Goal: Obtain resource: Download file/media

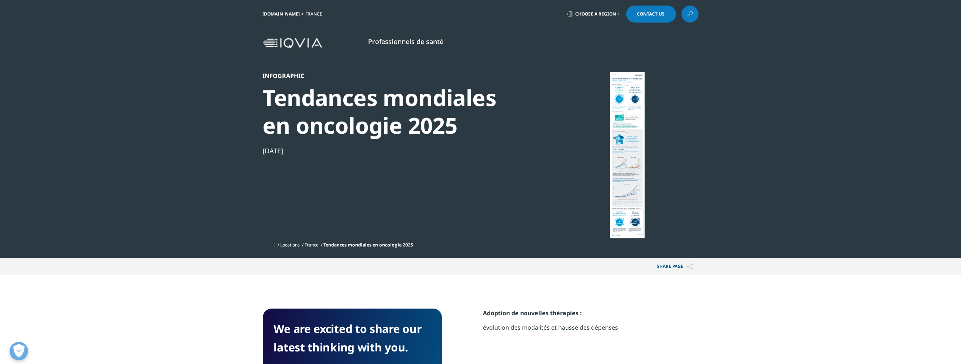
click at [632, 148] on div at bounding box center [627, 155] width 143 height 166
click at [624, 153] on div at bounding box center [627, 155] width 143 height 166
click at [623, 154] on div at bounding box center [627, 155] width 143 height 166
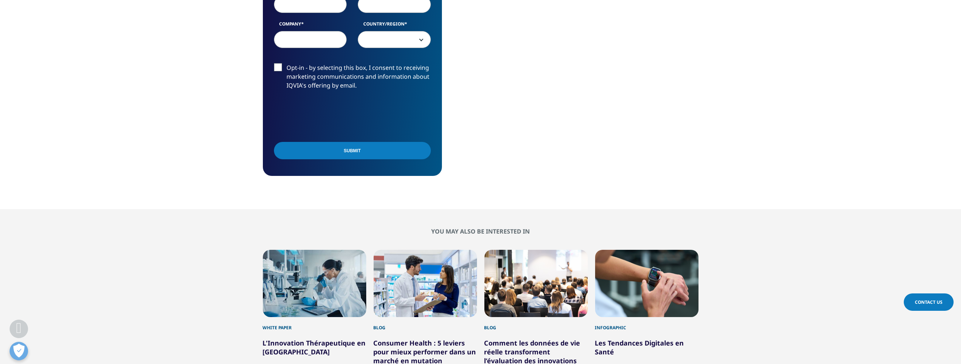
scroll to position [628, 0]
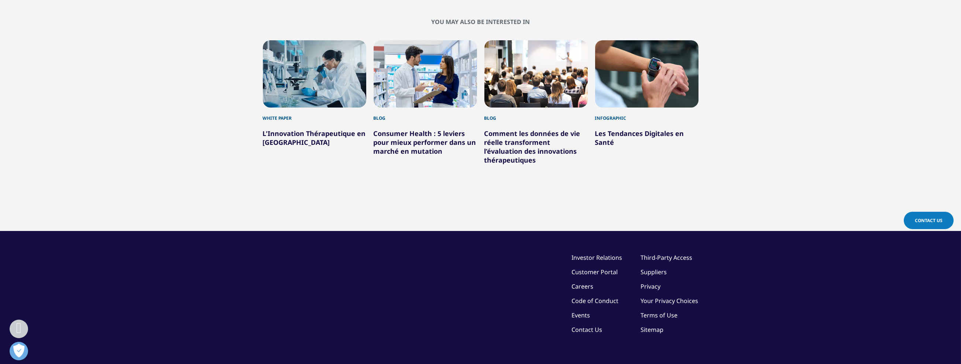
click at [345, 133] on link "L'Innovation Thérapeutique en [GEOGRAPHIC_DATA]" at bounding box center [314, 138] width 103 height 18
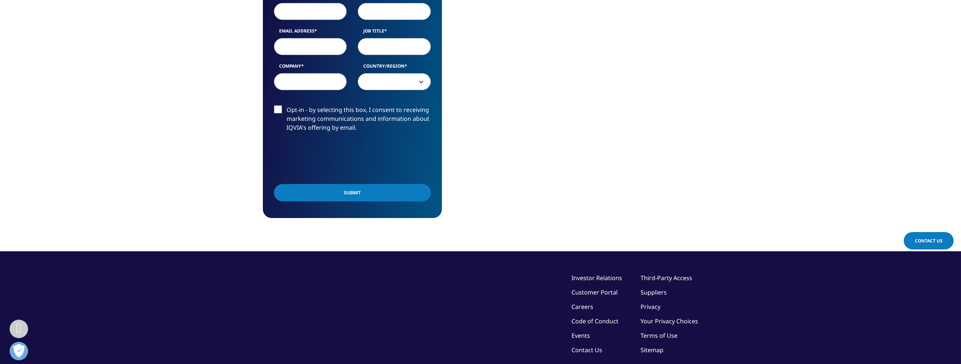
scroll to position [209, 0]
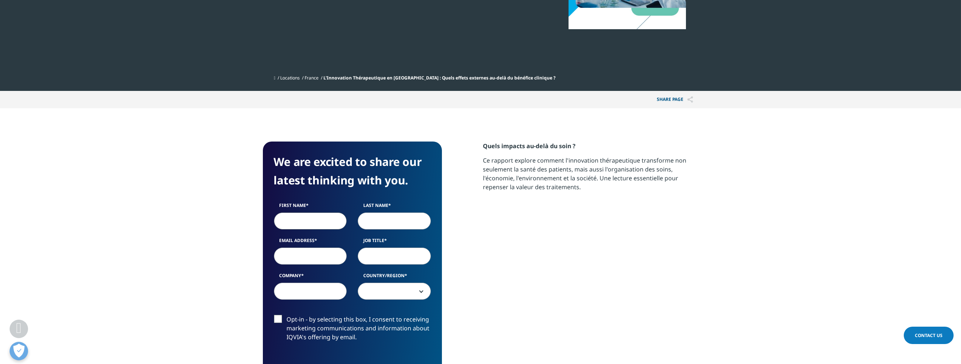
click at [306, 215] on input "First Name" at bounding box center [310, 220] width 73 height 17
click at [383, 228] on input "Last Name" at bounding box center [394, 220] width 73 height 17
drag, startPoint x: 284, startPoint y: 219, endPoint x: 261, endPoint y: 217, distance: 23.7
click at [261, 217] on section "We are excited to share our latest thinking with you. First Name jabri Last Nam…" at bounding box center [480, 284] width 961 height 352
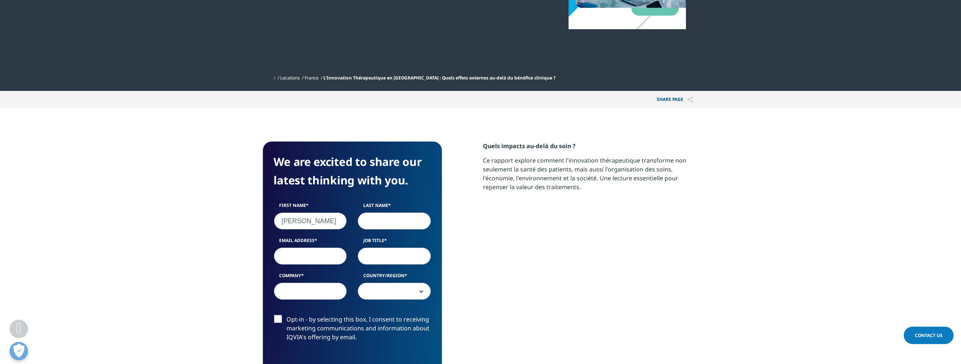
type input "myriam"
click at [381, 225] on input "Last Name" at bounding box center [394, 220] width 73 height 17
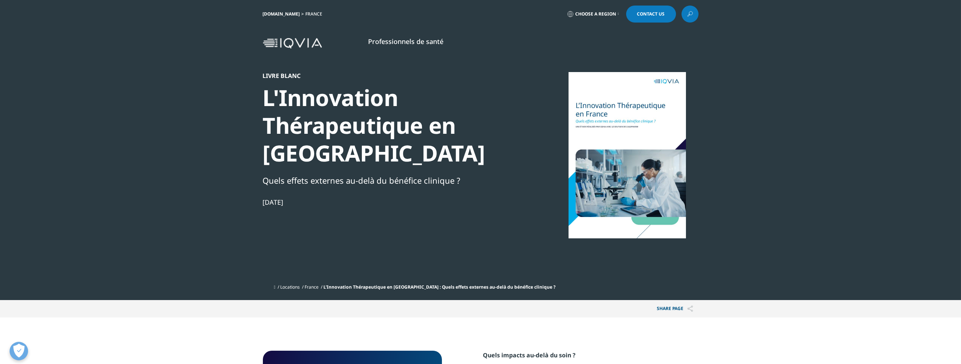
scroll to position [209, 0]
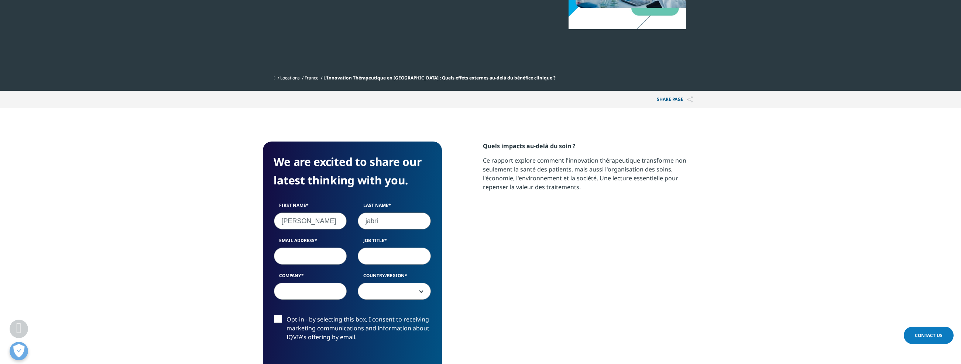
type input "jabri"
drag, startPoint x: 313, startPoint y: 254, endPoint x: 309, endPoint y: 251, distance: 4.5
click at [312, 253] on input "Email Address" at bounding box center [310, 255] width 73 height 17
type input "myriam.jabri@pfizer.com"
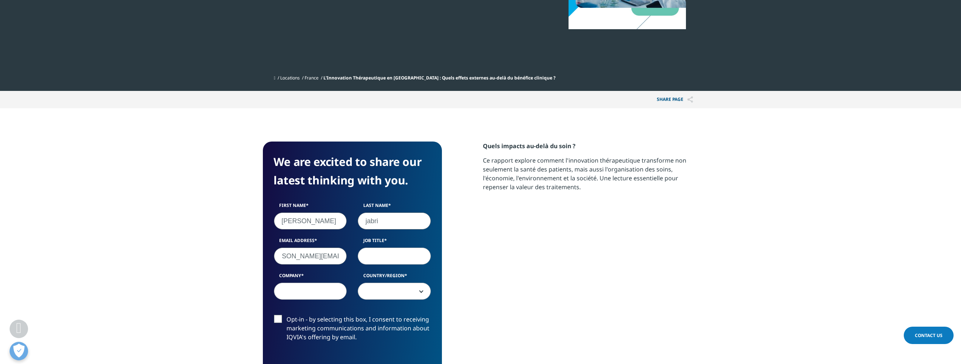
scroll to position [0, 0]
click at [365, 258] on input "Job Title" at bounding box center [394, 255] width 73 height 17
type input "Dir parcours de soin"
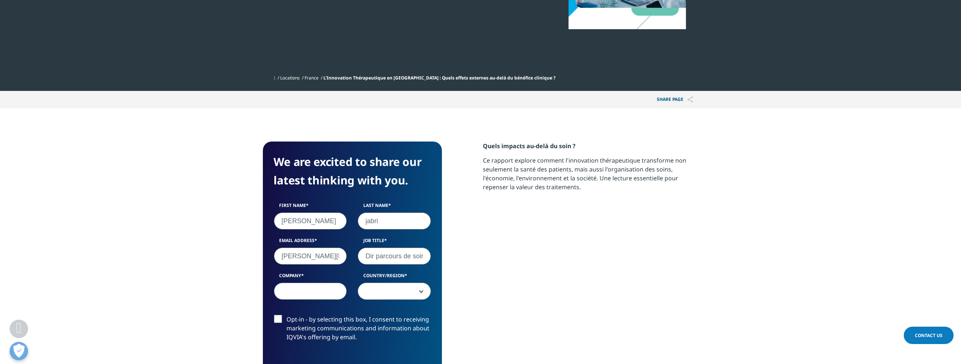
click at [333, 287] on input "Company" at bounding box center [310, 290] width 73 height 17
type input "Pfizer"
click at [359, 287] on span at bounding box center [394, 291] width 72 height 17
click at [368, 289] on span at bounding box center [394, 291] width 72 height 17
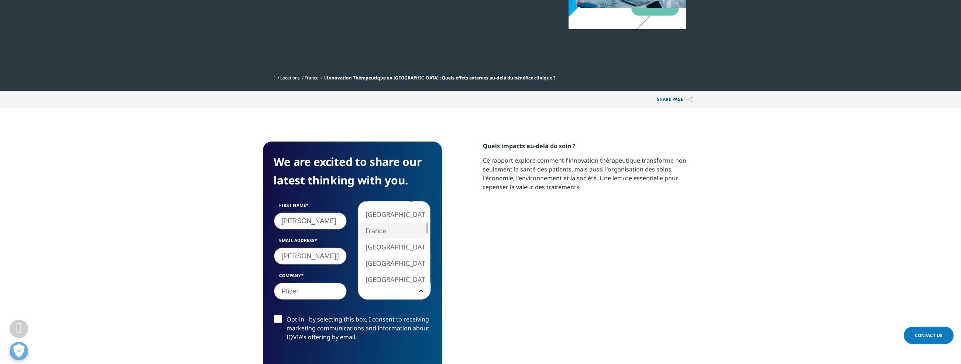
select select "France"
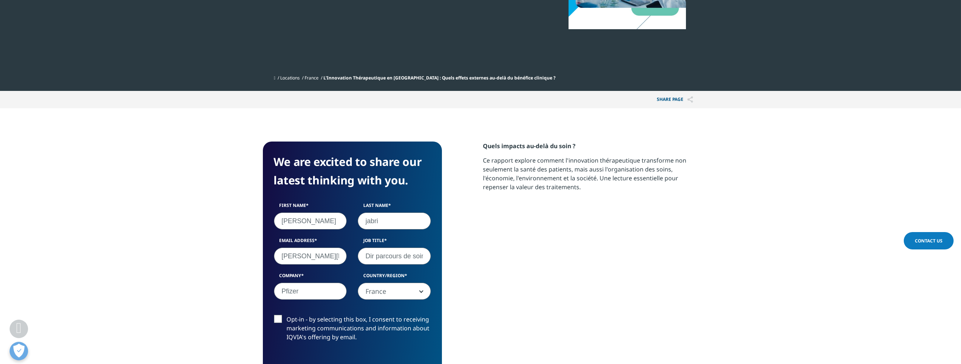
scroll to position [418, 0]
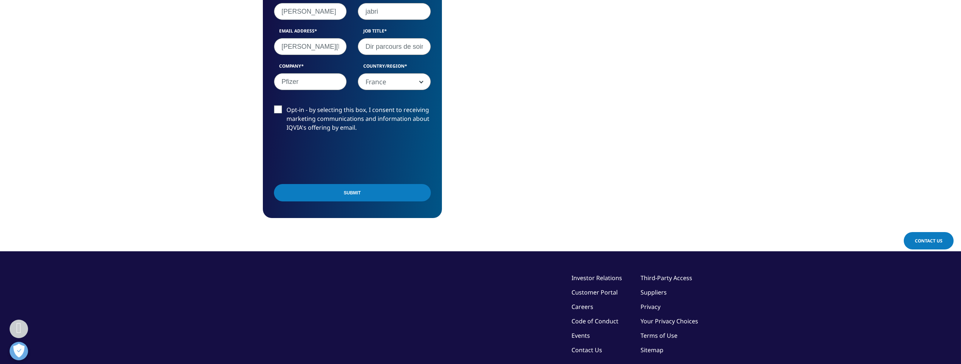
click at [335, 194] on input "Submit" at bounding box center [352, 192] width 157 height 17
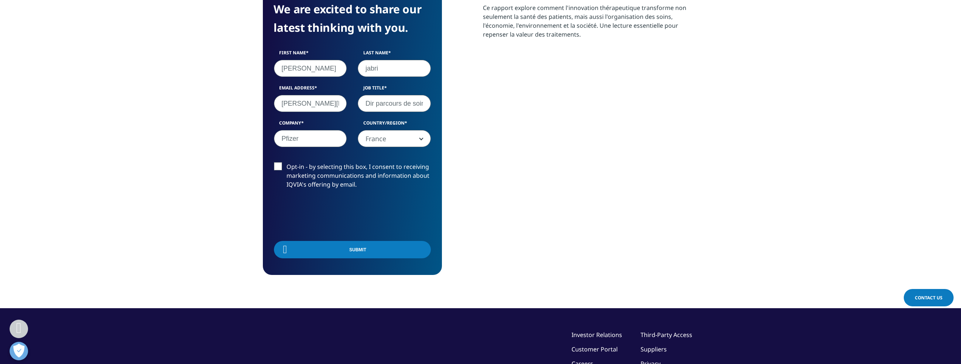
scroll to position [283, 0]
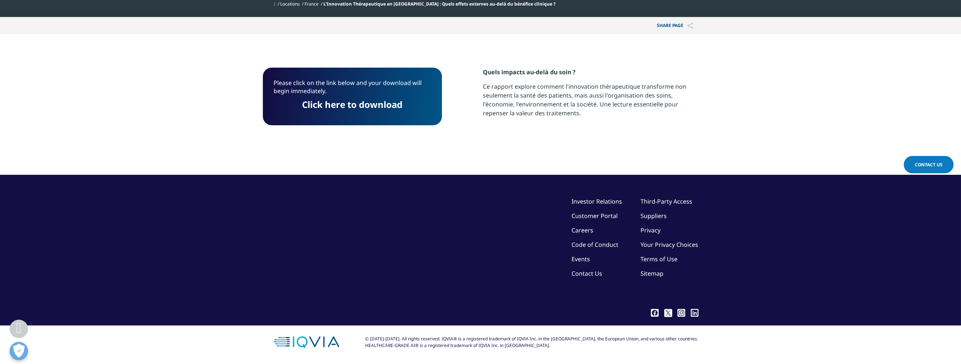
click at [351, 106] on link "Click here to download" at bounding box center [352, 104] width 100 height 12
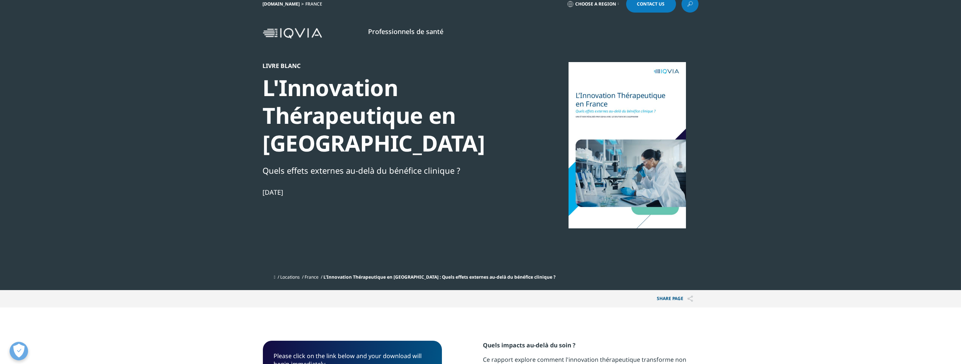
scroll to position [0, 0]
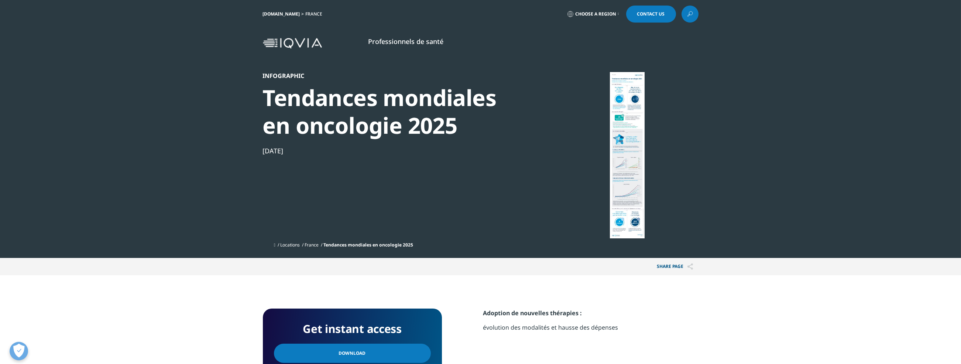
click at [401, 352] on link "Download" at bounding box center [352, 352] width 157 height 19
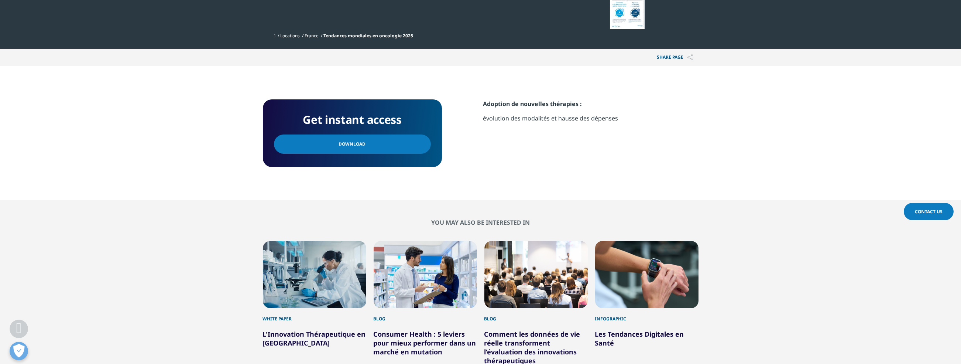
scroll to position [418, 0]
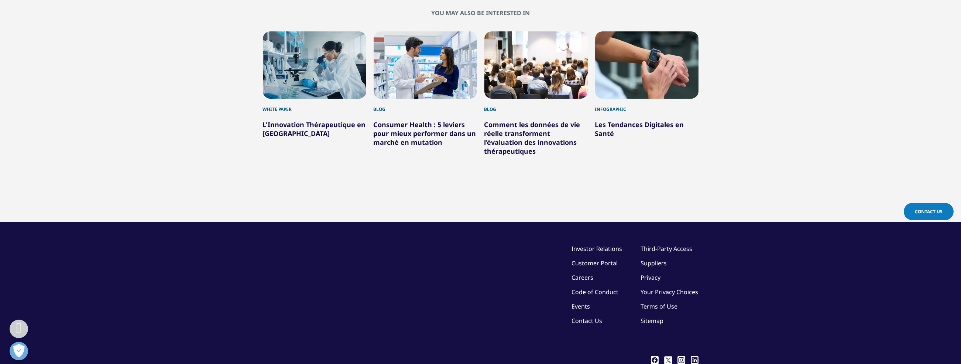
click at [609, 129] on link "Les Tendances Digitales en Santé" at bounding box center [639, 129] width 89 height 18
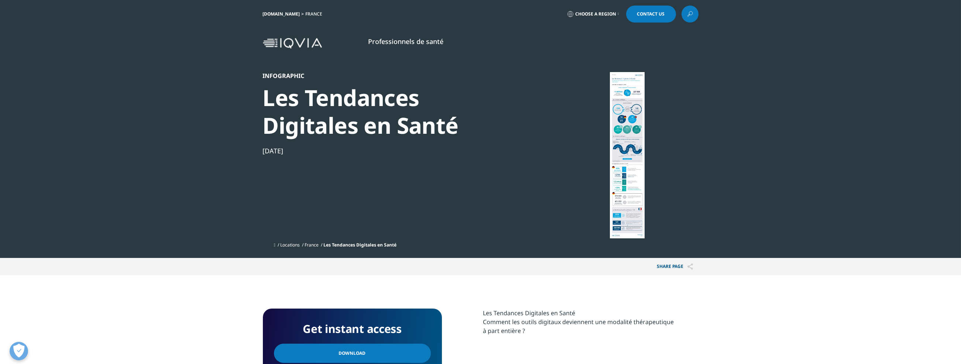
drag, startPoint x: 621, startPoint y: 133, endPoint x: 593, endPoint y: 153, distance: 34.4
click at [621, 133] on div at bounding box center [627, 155] width 143 height 166
click at [364, 349] on link "Download" at bounding box center [352, 352] width 157 height 19
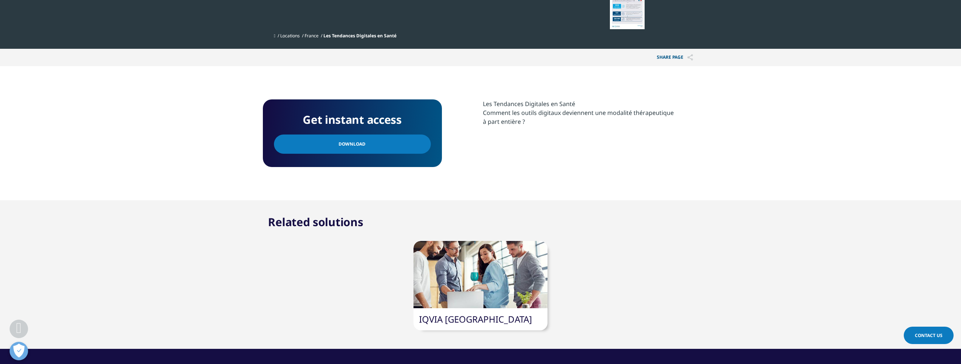
scroll to position [383, 0]
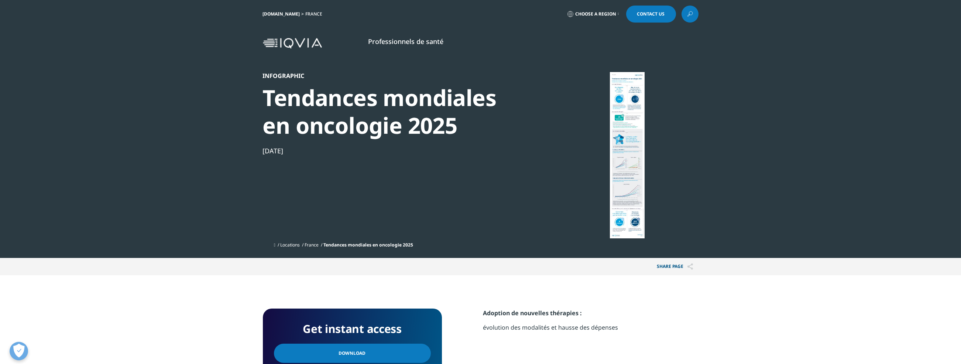
click at [302, 45] on img at bounding box center [292, 43] width 59 height 11
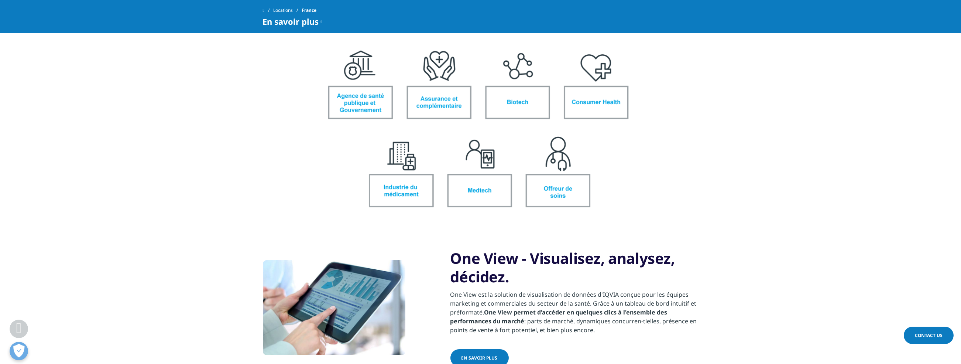
scroll to position [418, 0]
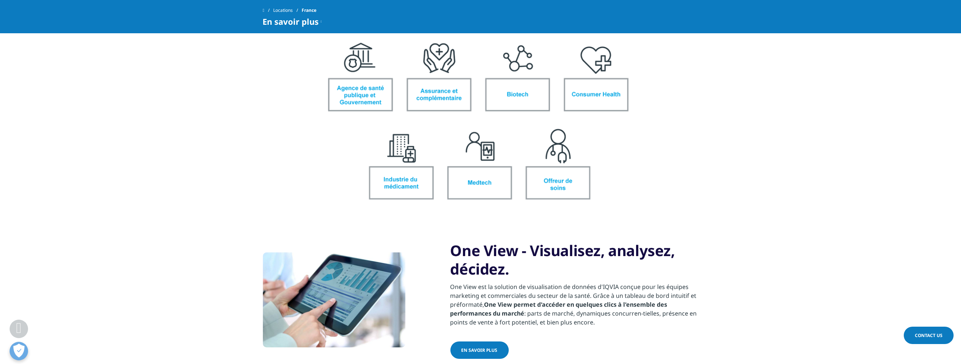
click at [442, 72] on img at bounding box center [481, 123] width 414 height 195
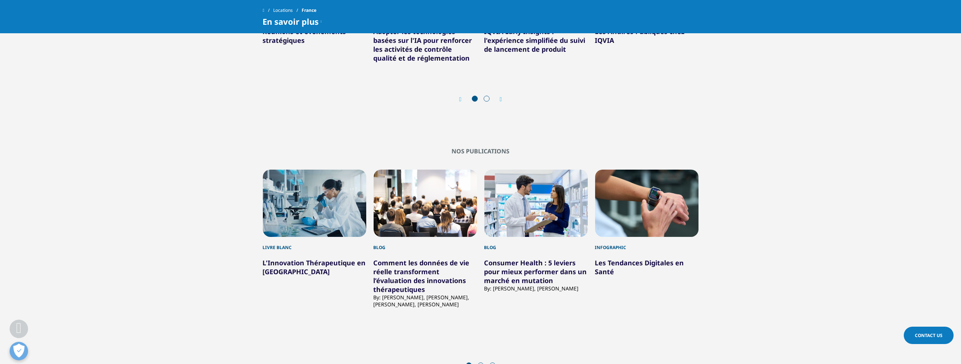
scroll to position [837, 0]
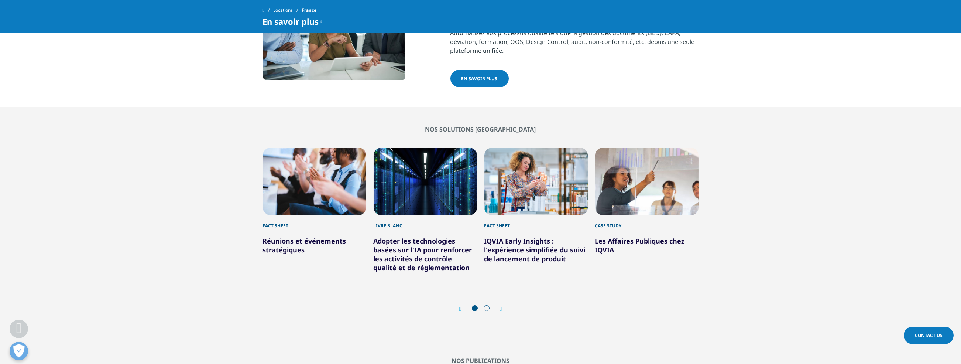
click at [304, 236] on link "Réunions et événements stratégiques" at bounding box center [304, 245] width 83 height 18
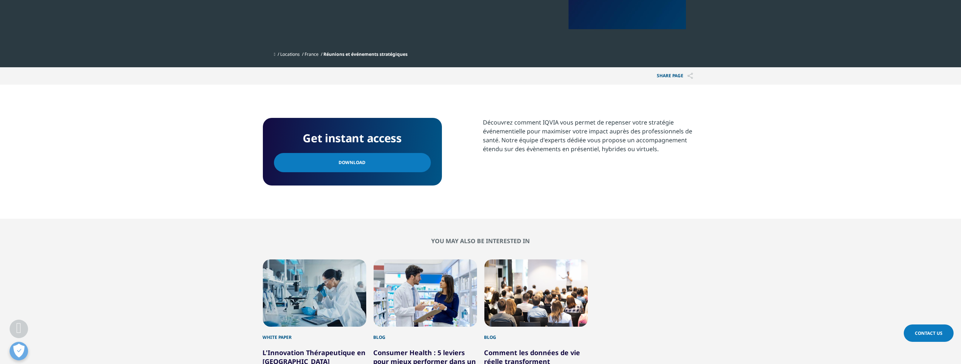
scroll to position [418, 0]
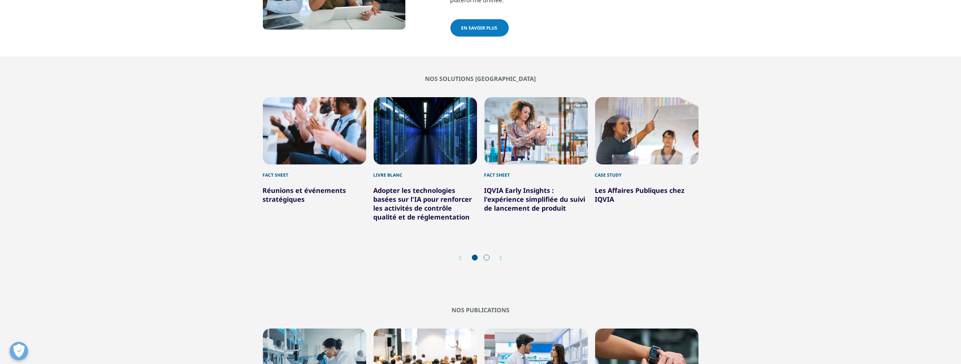
scroll to position [1130, 0]
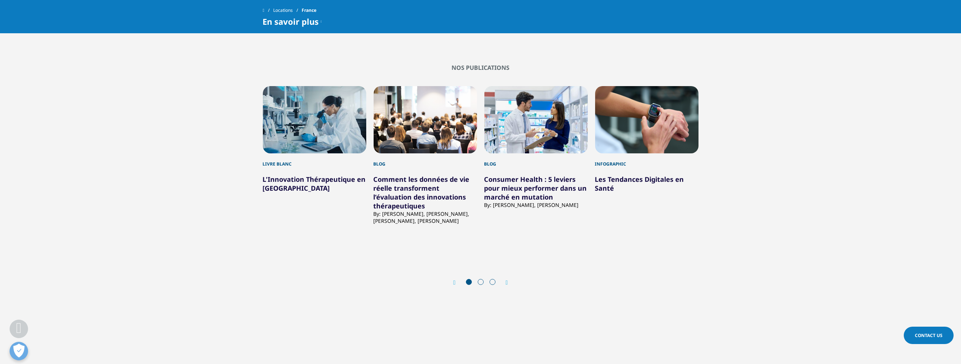
click at [480, 279] on span at bounding box center [481, 282] width 6 height 6
click at [507, 280] on icon "Next slide" at bounding box center [507, 283] width 2 height 6
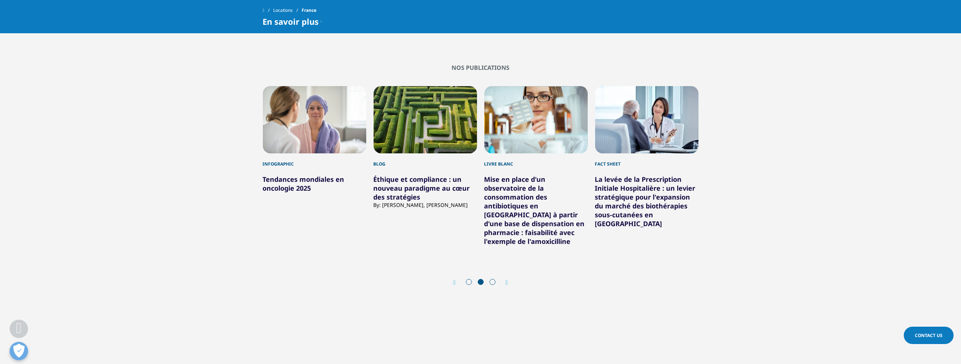
click at [507, 280] on icon "Next slide" at bounding box center [507, 283] width 2 height 6
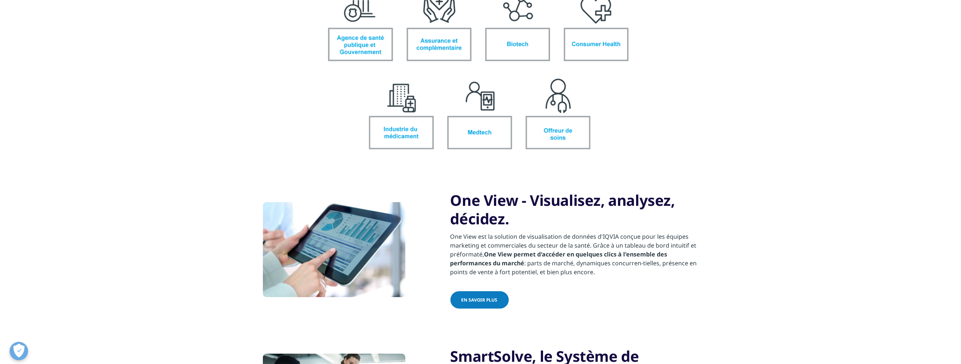
scroll to position [0, 0]
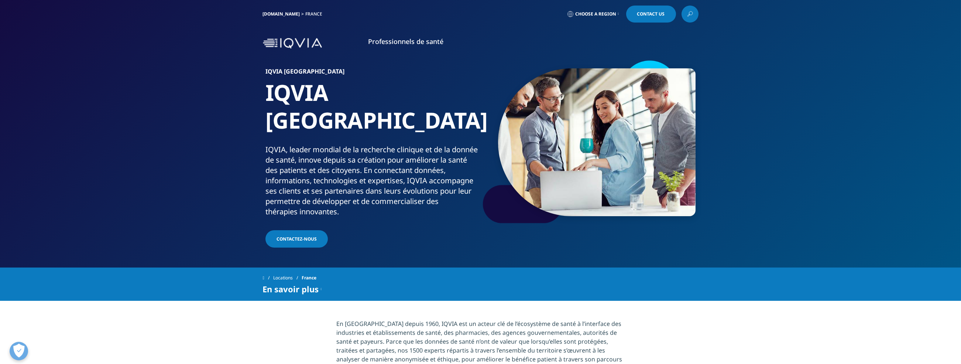
click at [289, 45] on img at bounding box center [292, 43] width 59 height 11
click at [414, 47] on li "Professionnels de santé Professionnels de santé Médecins Rejoignez notre réseau…" at bounding box center [406, 49] width 109 height 24
click at [40, 100] on link "Médecins" at bounding box center [52, 99] width 27 height 8
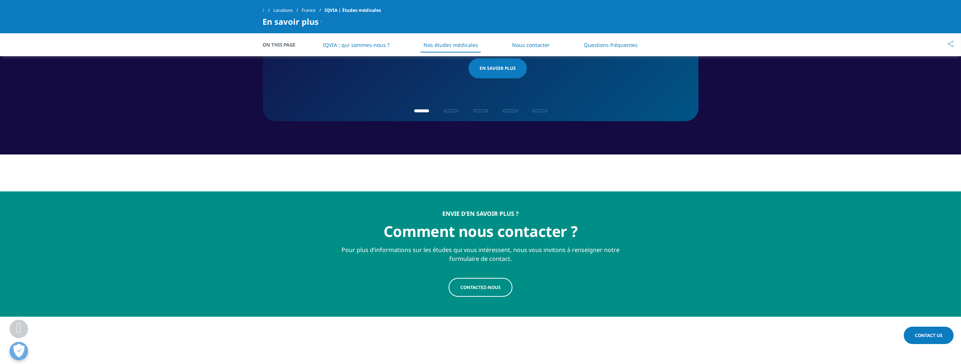
scroll to position [837, 0]
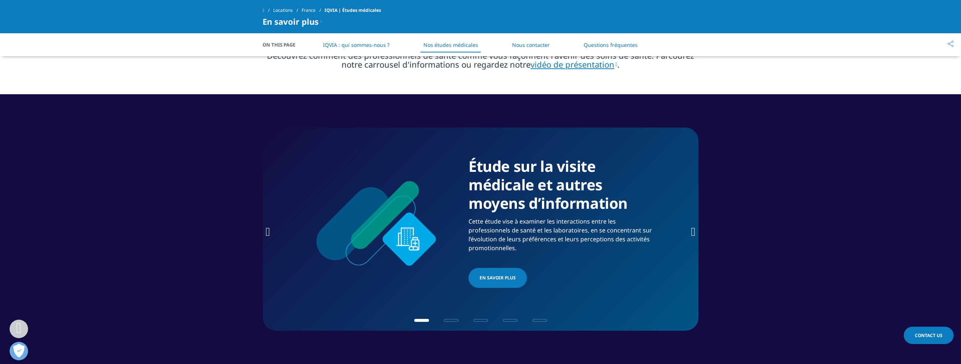
click at [691, 230] on icon "Next slide" at bounding box center [693, 232] width 4 height 12
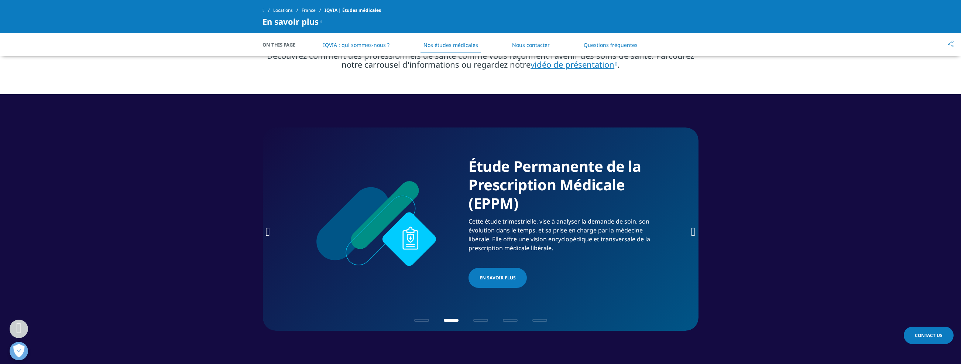
click at [692, 230] on icon "Next slide" at bounding box center [693, 232] width 4 height 12
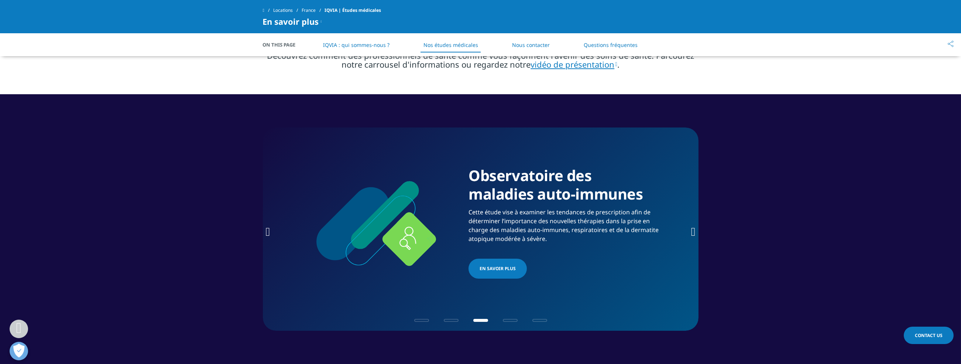
click at [692, 230] on icon "Next slide" at bounding box center [693, 232] width 4 height 12
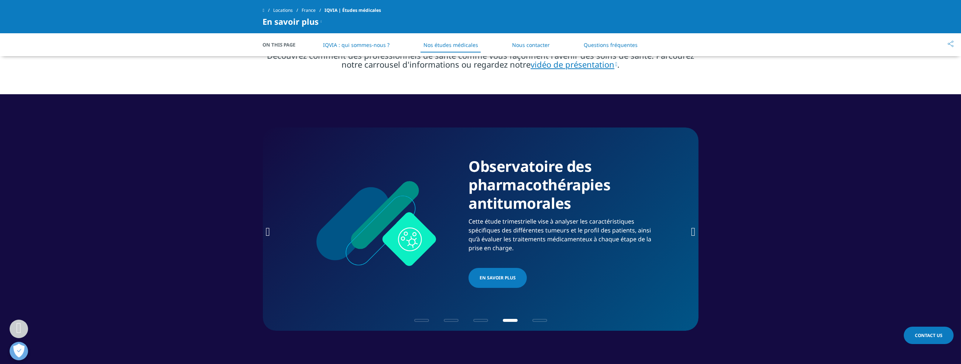
click at [692, 230] on icon "Next slide" at bounding box center [693, 232] width 4 height 12
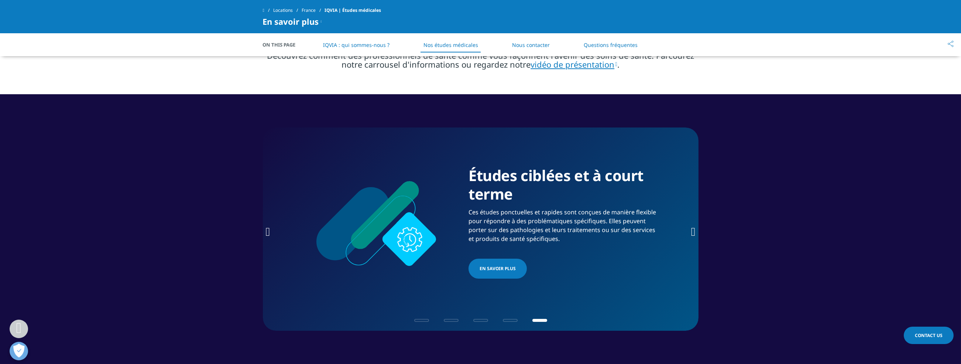
click at [693, 230] on icon "Next slide" at bounding box center [693, 232] width 4 height 12
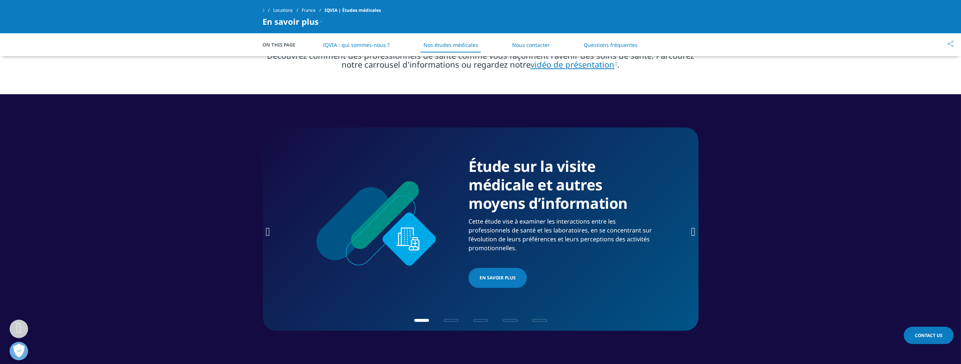
click at [693, 230] on icon "Next slide" at bounding box center [693, 232] width 4 height 12
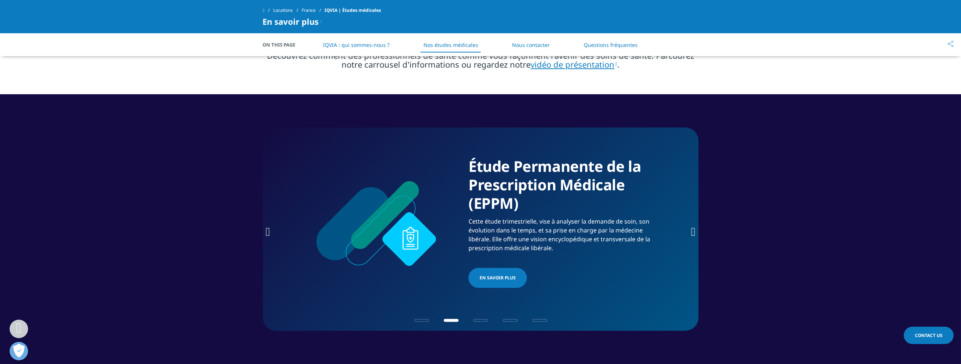
click at [269, 230] on icon "Previous slide" at bounding box center [268, 232] width 4 height 12
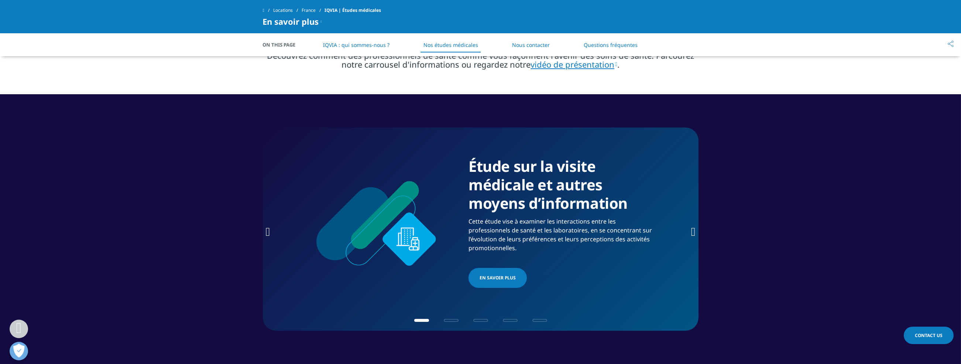
click at [689, 232] on div "Étude sur la visite médicale et autres moyens d’information Cette étude vise à …" at bounding box center [481, 228] width 436 height 203
click at [692, 232] on icon "Next slide" at bounding box center [693, 232] width 4 height 12
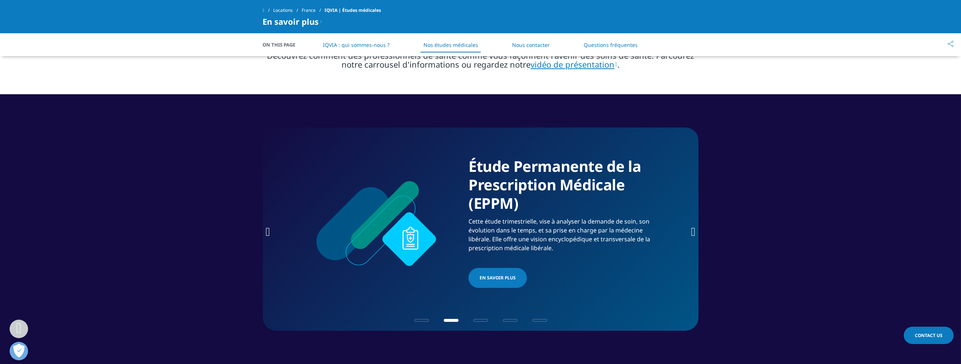
click at [692, 232] on icon "Next slide" at bounding box center [693, 232] width 4 height 12
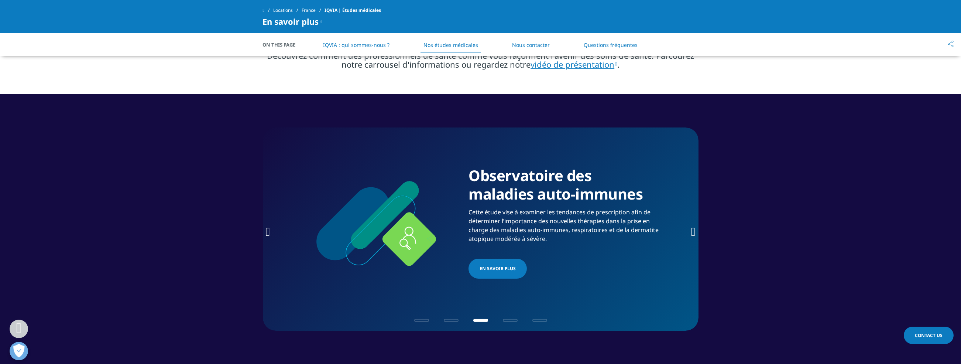
click at [692, 232] on icon "Next slide" at bounding box center [693, 232] width 4 height 12
